Goal: Information Seeking & Learning: Learn about a topic

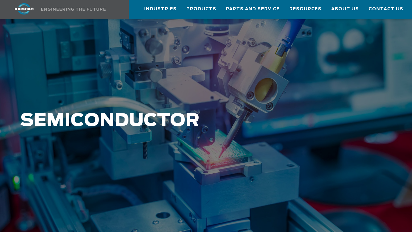
scroll to position [32, 0]
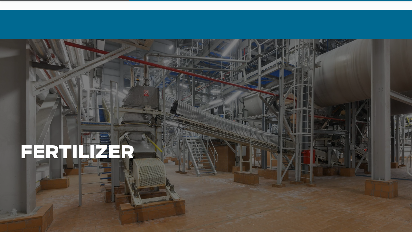
scroll to position [32, 0]
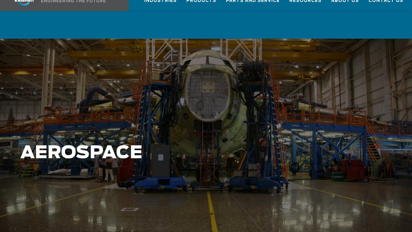
scroll to position [32, 0]
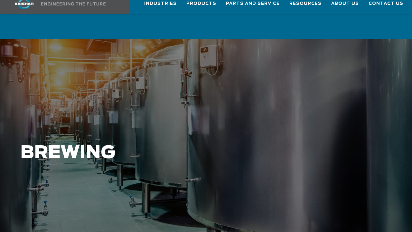
scroll to position [32, 0]
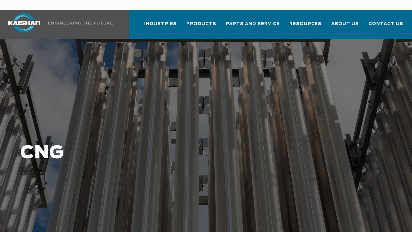
scroll to position [32, 0]
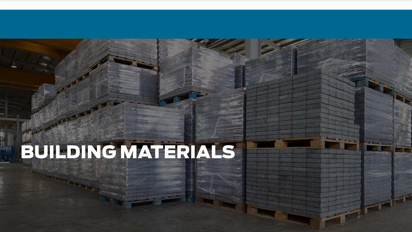
scroll to position [32, 0]
